Goal: Information Seeking & Learning: Learn about a topic

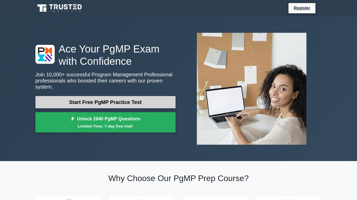
click at [128, 102] on link "Start Free PgMP Practice Test" at bounding box center [105, 102] width 140 height 12
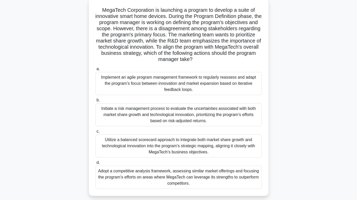
scroll to position [30, 0]
click at [175, 83] on div "Implement an agile program management framework to regularly reassess and adapt…" at bounding box center [178, 83] width 166 height 23
click at [95, 71] on input "a. Implement an agile program management framework to regularly reassess and ad…" at bounding box center [95, 68] width 0 height 3
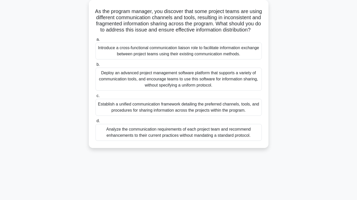
scroll to position [0, 0]
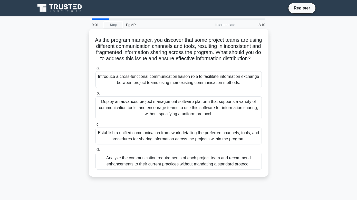
click at [220, 162] on div "Analyze the communication requirements of each project team and recommend enhan…" at bounding box center [178, 161] width 166 height 17
click at [95, 152] on input "d. Analyze the communication requirements of each project team and recommend en…" at bounding box center [95, 149] width 0 height 3
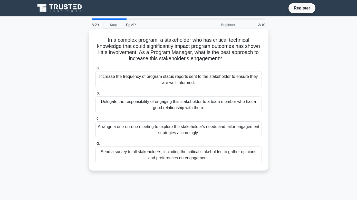
click at [210, 129] on div "Arrange a one-on-one meeting to explore the stakeholder's needs and tailor enga…" at bounding box center [178, 130] width 166 height 17
click at [95, 120] on input "c. Arrange a one-on-one meeting to explore the stakeholder's needs and tailor e…" at bounding box center [95, 118] width 0 height 3
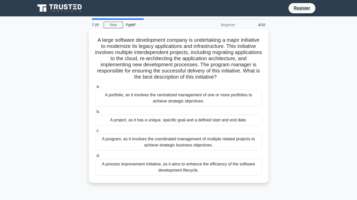
click at [166, 141] on div "A program, as it involves the coordinated management of multiple related projec…" at bounding box center [178, 142] width 166 height 17
click at [95, 133] on input "c. A program, as it involves the coordinated management of multiple related pro…" at bounding box center [95, 130] width 0 height 3
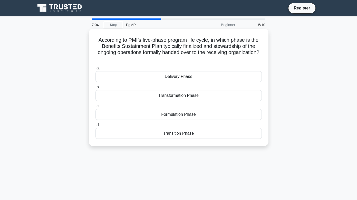
click at [191, 134] on div "Transition Phase" at bounding box center [178, 133] width 166 height 11
click at [95, 127] on input "d. Transition Phase" at bounding box center [95, 125] width 0 height 3
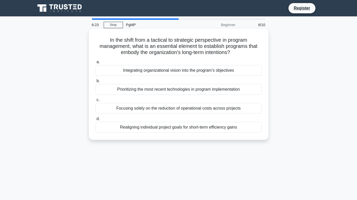
click at [221, 71] on div "Integrating organizational vision into the program's objectives" at bounding box center [178, 70] width 166 height 11
click at [95, 64] on input "a. Integrating organizational vision into the program's objectives" at bounding box center [95, 62] width 0 height 3
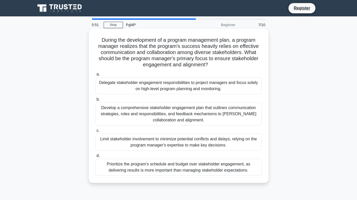
click at [177, 109] on div "Develop a comprehensive stakeholder engagement plan that outlines communication…" at bounding box center [178, 114] width 166 height 23
click at [95, 101] on input "b. Develop a comprehensive stakeholder engagement plan that outlines communicat…" at bounding box center [95, 99] width 0 height 3
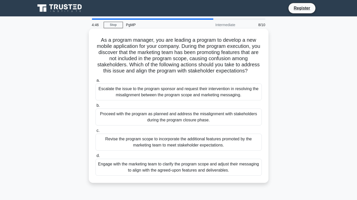
click at [187, 167] on div "Engage with the marketing team to clarify the program scope and adjust their me…" at bounding box center [178, 167] width 166 height 17
click at [95, 158] on input "d. Engage with the marketing team to clarify the program scope and adjust their…" at bounding box center [95, 155] width 0 height 3
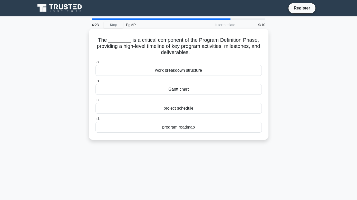
click at [190, 108] on div "project schedule" at bounding box center [178, 108] width 166 height 11
click at [95, 102] on input "c. project schedule" at bounding box center [95, 99] width 0 height 3
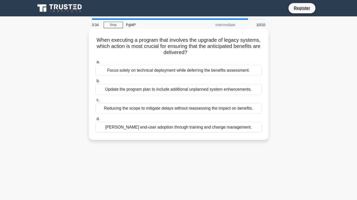
click at [206, 129] on div "Foster end-user adoption through training and change management." at bounding box center [178, 127] width 166 height 11
click at [95, 121] on input "d. Foster end-user adoption through training and change management." at bounding box center [95, 118] width 0 height 3
